Goal: Check status: Check status

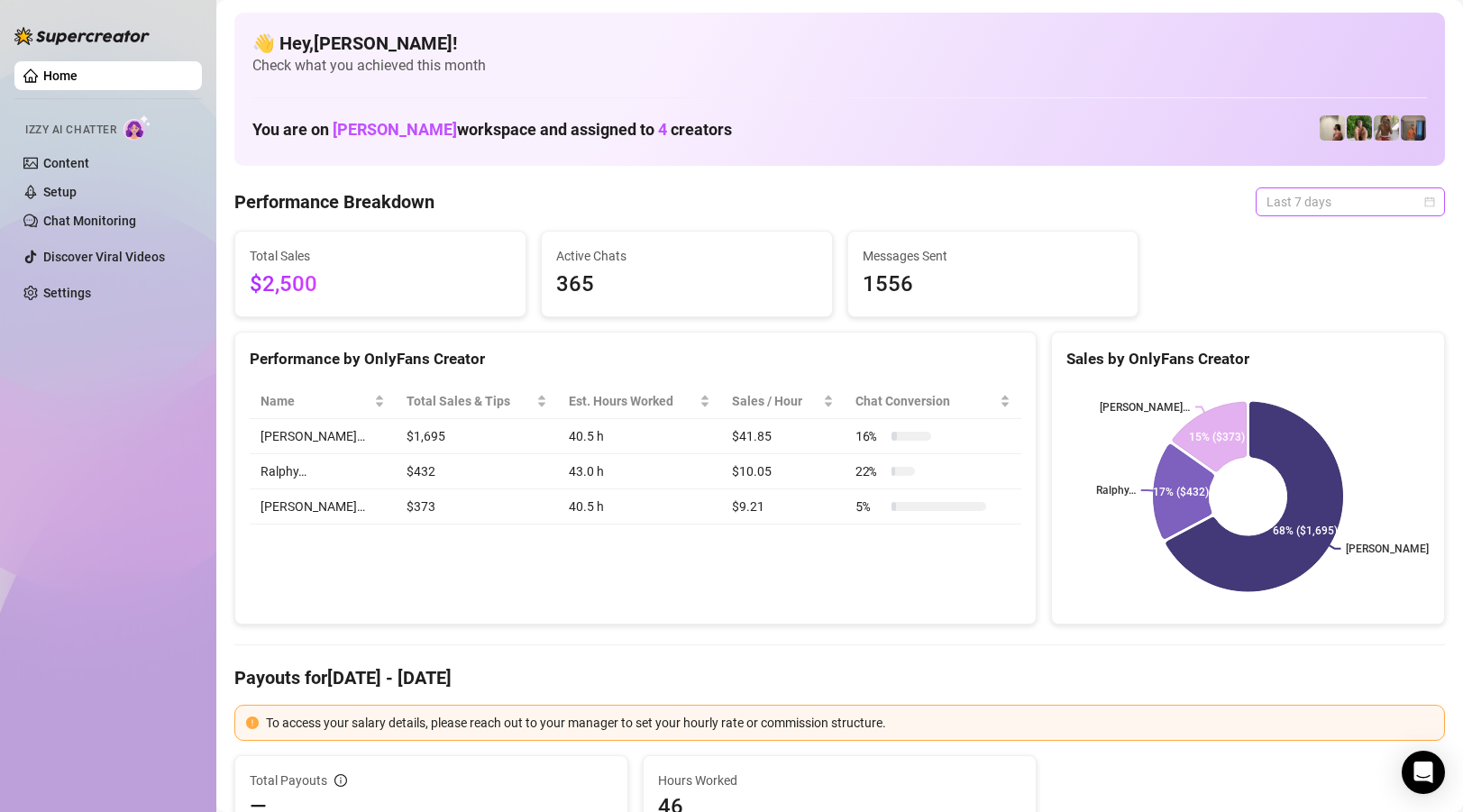
click at [1315, 188] on div "Last 7 days" at bounding box center [1350, 202] width 189 height 29
click at [1296, 353] on div "Custom date" at bounding box center [1350, 353] width 160 height 20
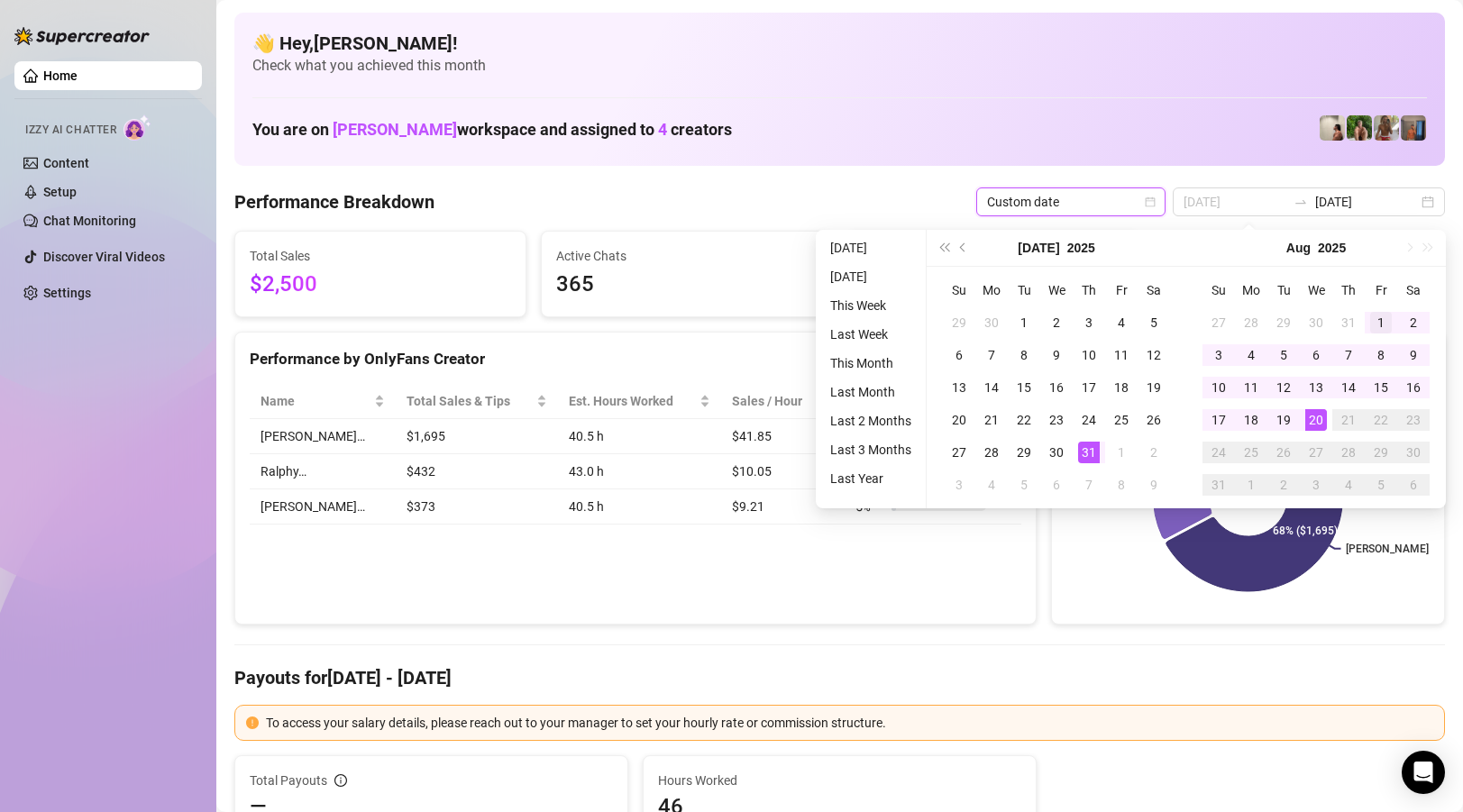
type input "[DATE]"
click at [1380, 327] on div "1" at bounding box center [1380, 322] width 22 height 22
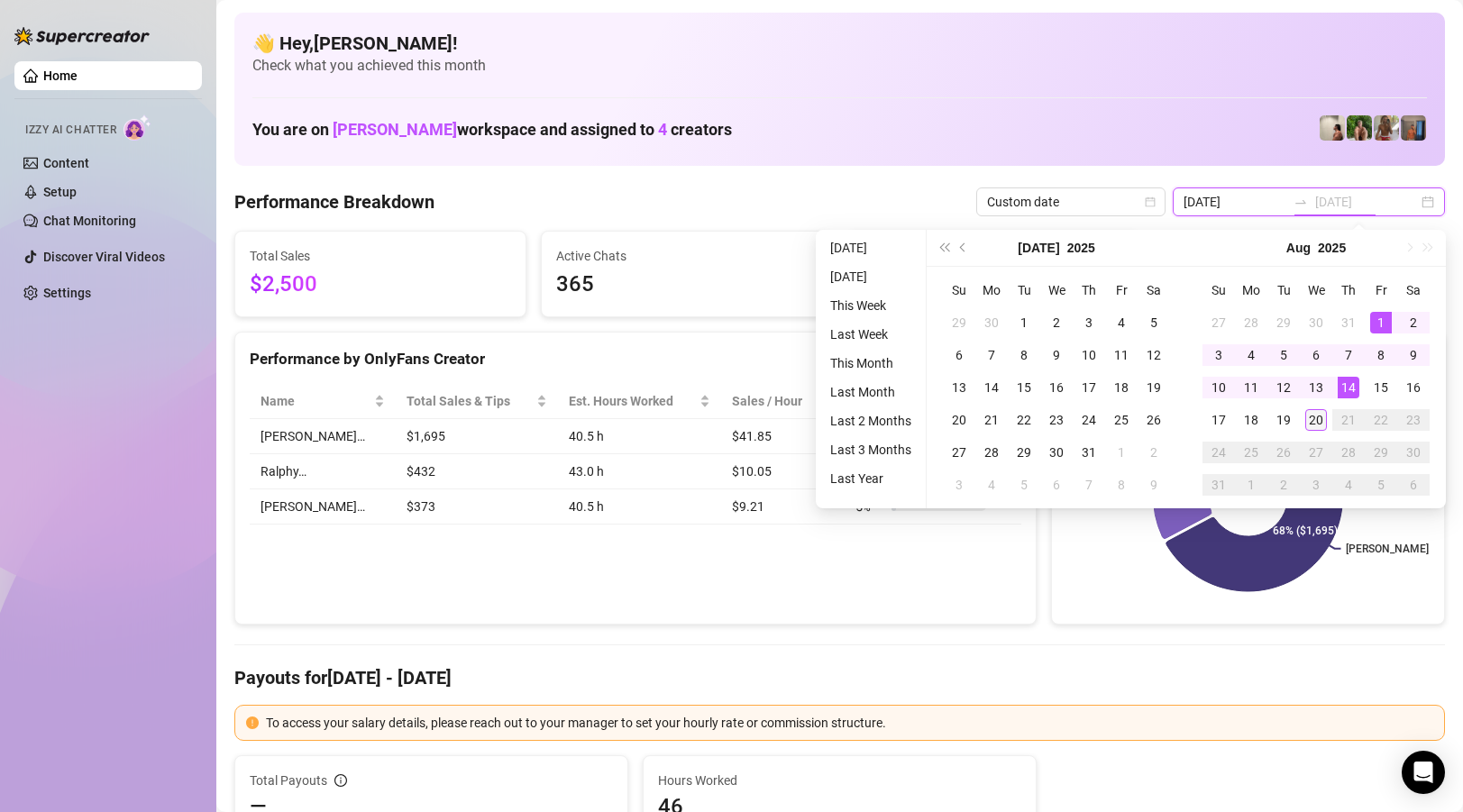
type input "[DATE]"
click at [1325, 414] on div "20" at bounding box center [1315, 419] width 22 height 22
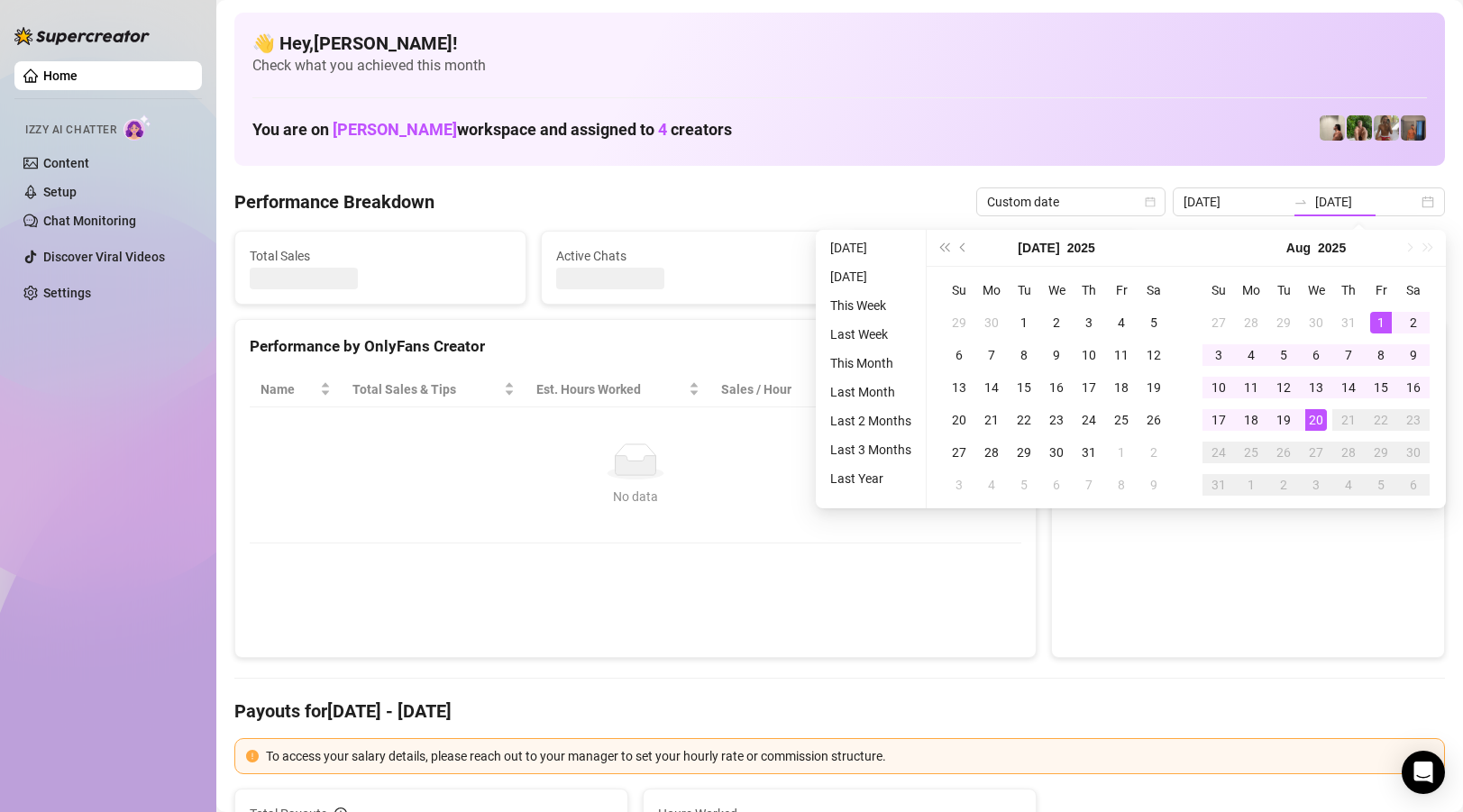
type input "[DATE]"
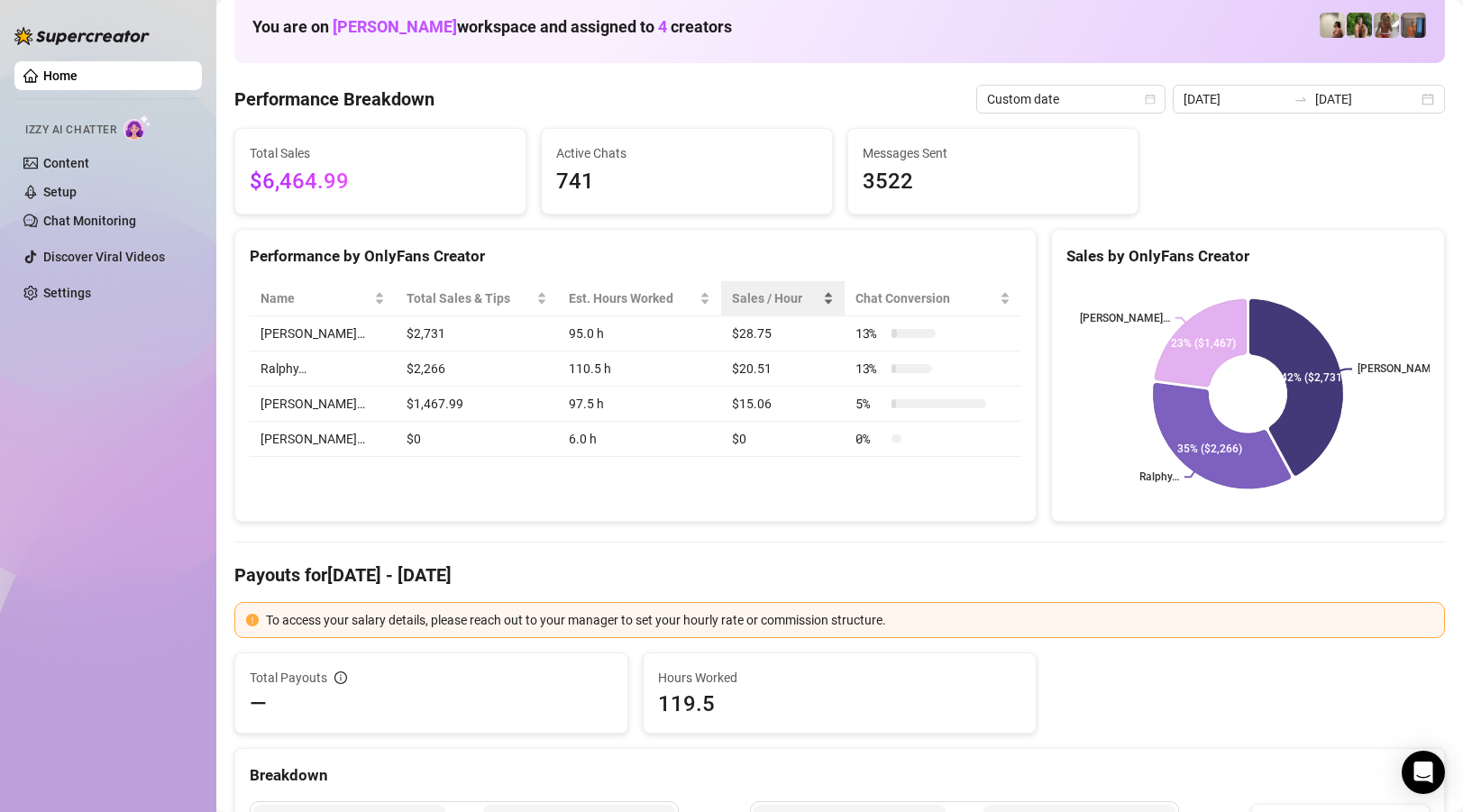
scroll to position [111, 0]
